Goal: Information Seeking & Learning: Find specific fact

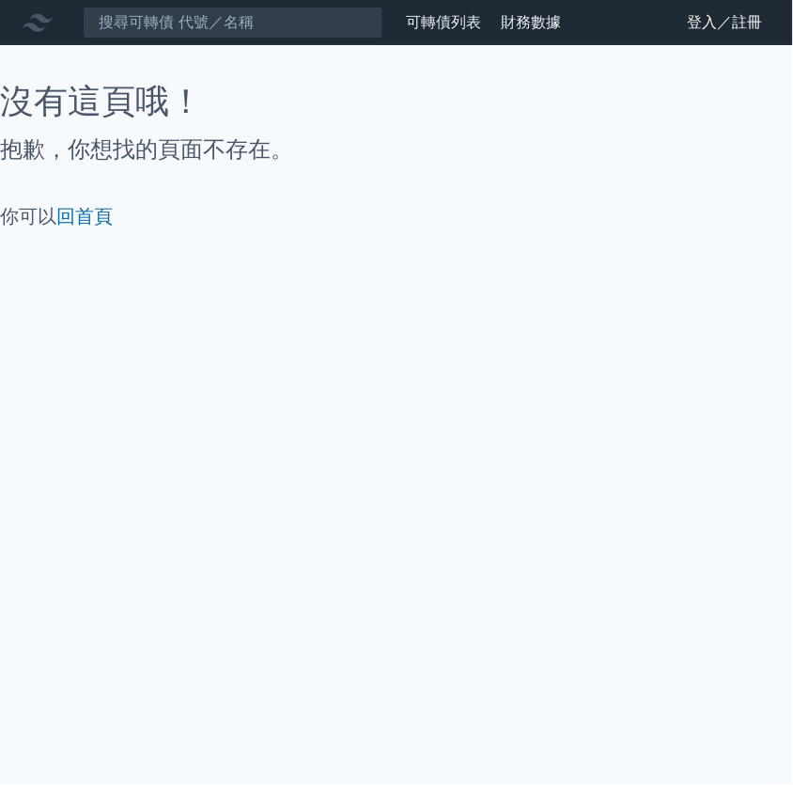
click at [676, 28] on link "登入／註冊" at bounding box center [725, 23] width 105 height 30
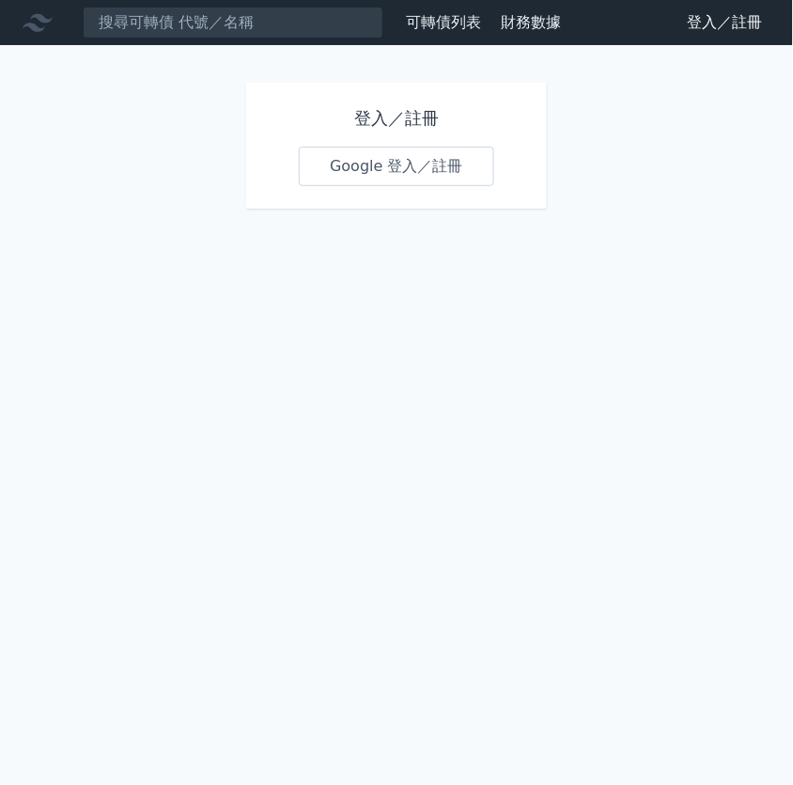
click at [381, 117] on h1 "登入／註冊" at bounding box center [396, 118] width 195 height 26
click at [398, 163] on link "Google 登入／註冊" at bounding box center [396, 166] width 195 height 39
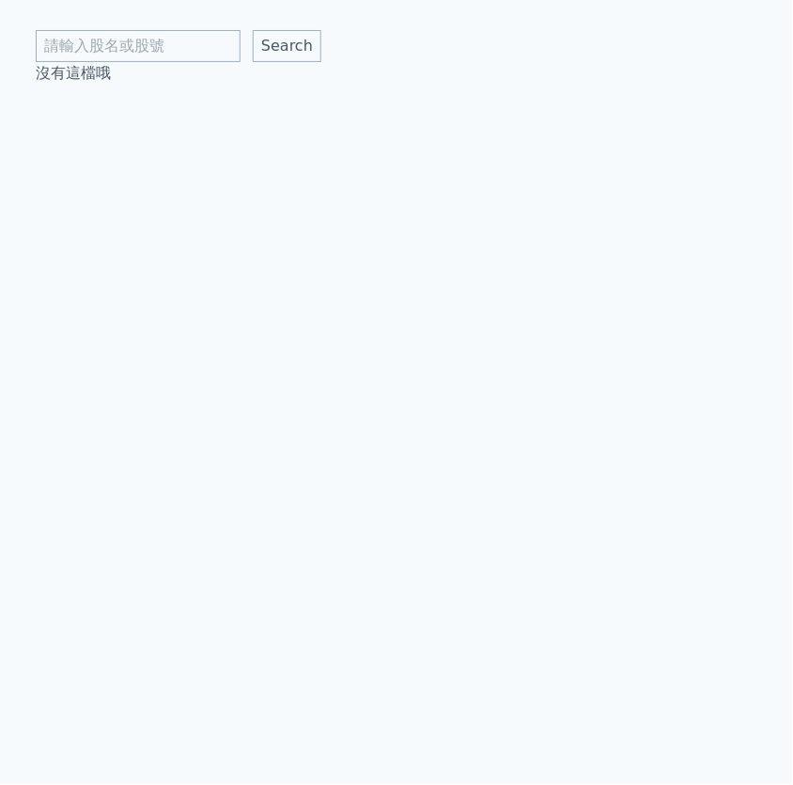
click at [155, 64] on p "沒有這檔哦" at bounding box center [397, 73] width 722 height 23
click at [158, 39] on input "text" at bounding box center [138, 46] width 205 height 32
type input "8069"
click at [287, 46] on input "Search" at bounding box center [287, 46] width 69 height 32
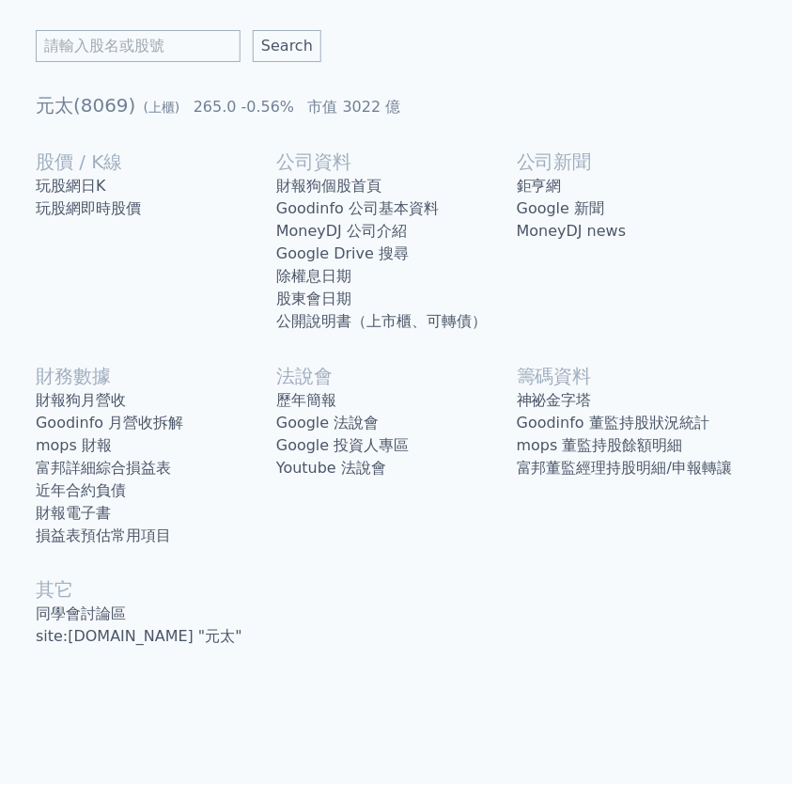
click at [392, 210] on link "Goodinfo 公司基本資料" at bounding box center [396, 208] width 241 height 23
